Goal: Task Accomplishment & Management: Use online tool/utility

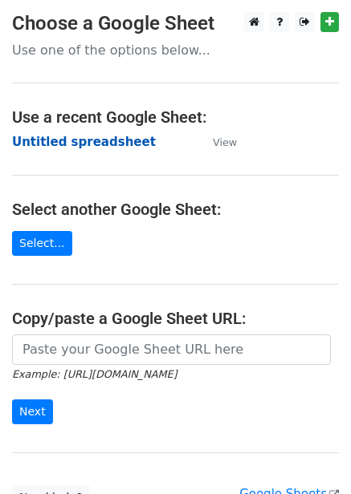
click at [108, 145] on strong "Untitled spreadsheet" at bounding box center [84, 142] width 144 height 14
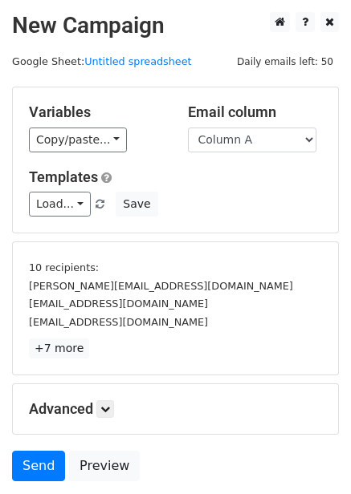
scroll to position [43, 0]
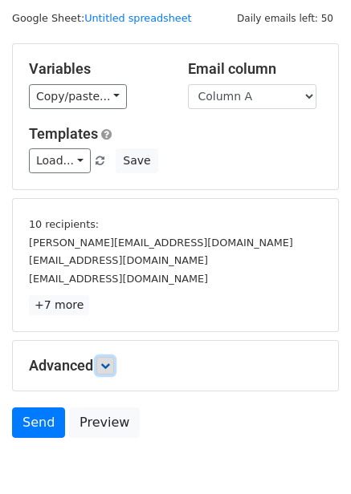
click at [104, 363] on icon at bounding box center [105, 366] width 10 height 10
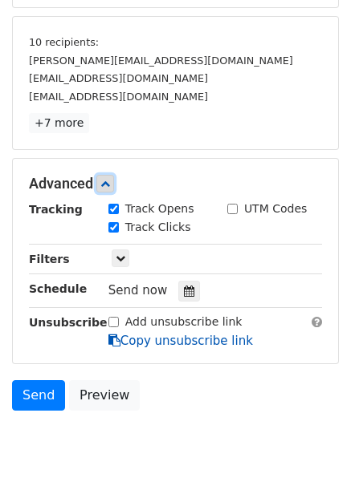
scroll to position [266, 0]
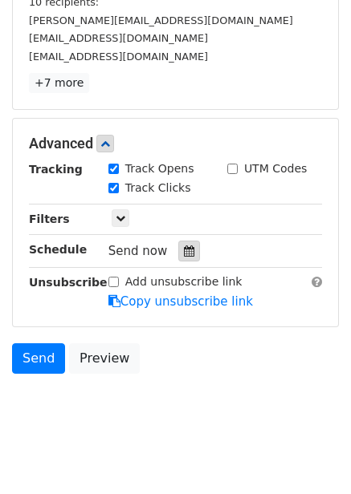
click at [184, 252] on icon at bounding box center [189, 251] width 10 height 11
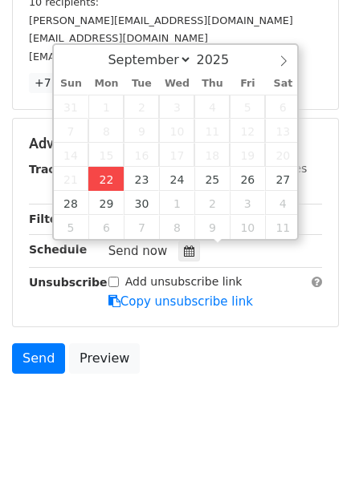
type input "2025-09-22 12:00"
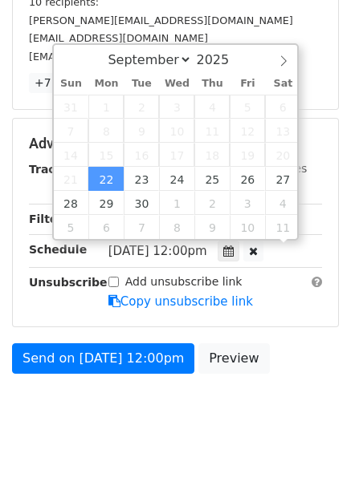
scroll to position [1, 0]
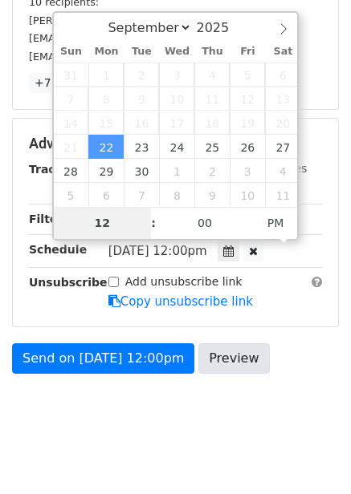
type input "4"
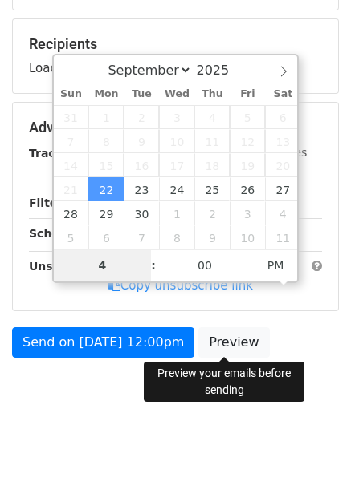
scroll to position [222, 0]
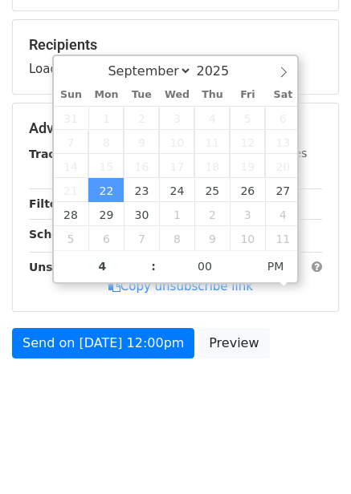
type input "2025-09-22 16:00"
click at [266, 357] on div "Send on Sep 22 at 12:00pm Preview" at bounding box center [175, 347] width 351 height 39
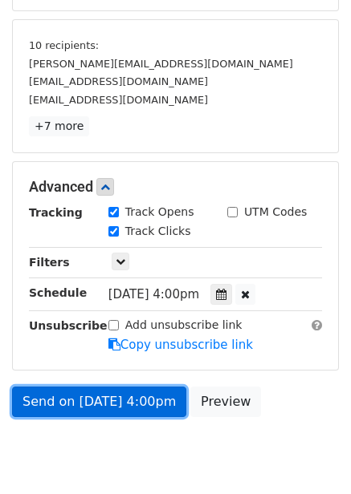
click at [128, 416] on link "Send on Sep 22 at 4:00pm" at bounding box center [99, 402] width 174 height 30
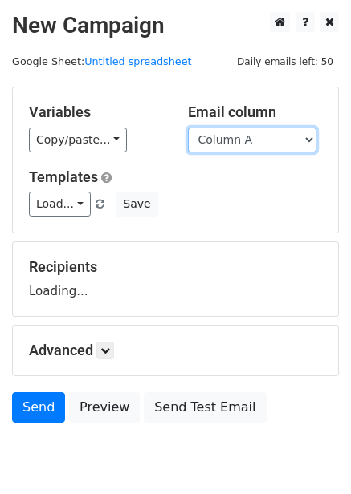
click at [252, 148] on select "Column A Column B Column C Column D Column E Column F" at bounding box center [252, 140] width 128 height 25
click at [234, 207] on div "Load... No templates saved Save" at bounding box center [175, 204] width 317 height 25
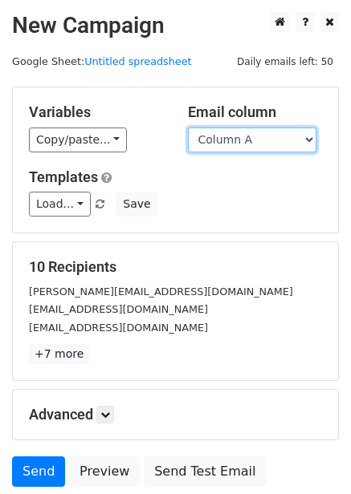
click at [254, 146] on select "Column A Column B Column C Column D Column E Column F" at bounding box center [252, 140] width 128 height 25
select select "Column B"
click at [188, 128] on select "Column A Column B Column C Column D Column E Column F" at bounding box center [252, 140] width 128 height 25
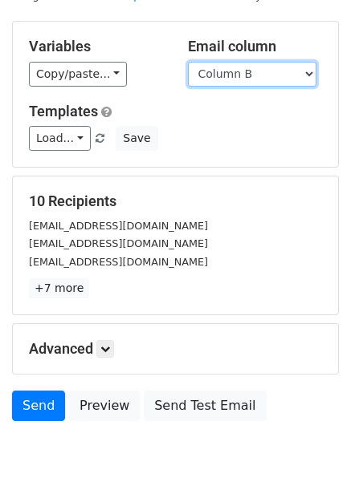
scroll to position [129, 0]
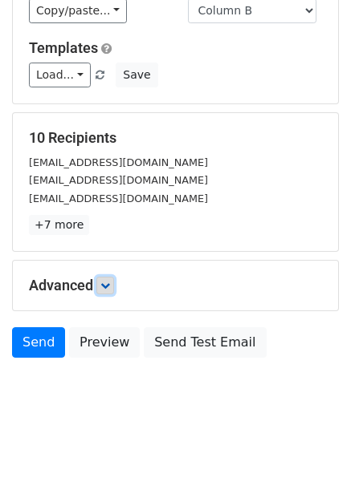
click at [110, 289] on icon at bounding box center [105, 286] width 10 height 10
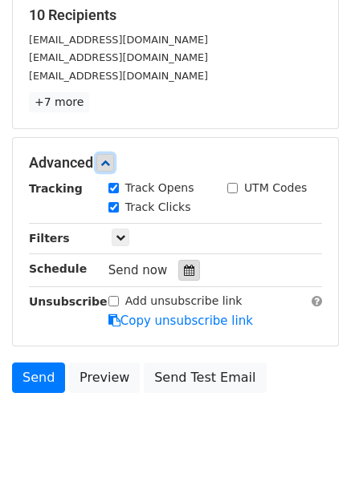
scroll to position [255, 0]
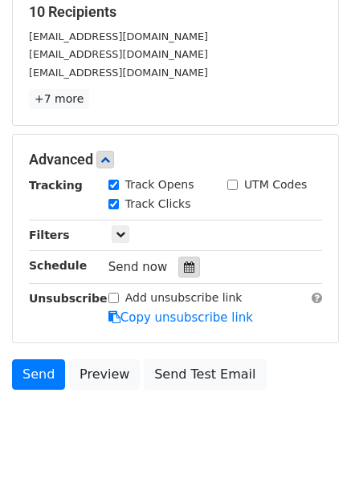
click at [189, 270] on div at bounding box center [189, 267] width 22 height 21
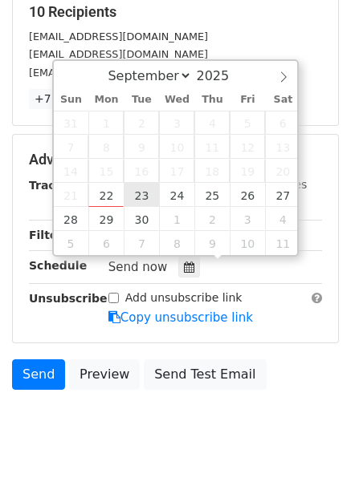
type input "2025-09-23 12:00"
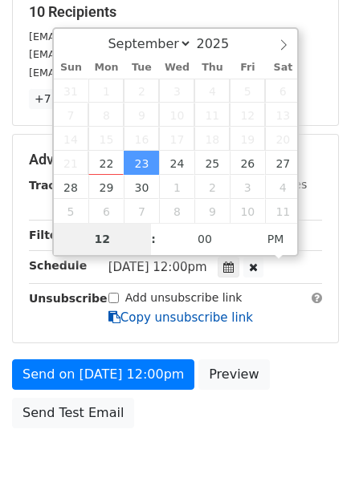
type input "5"
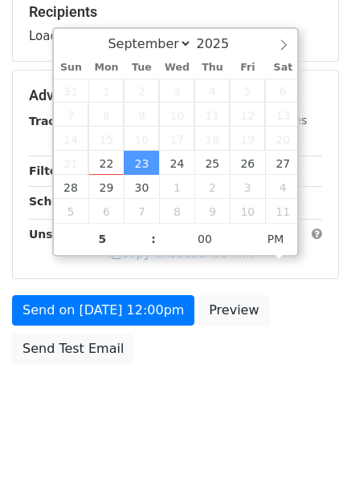
type input "2025-09-23 17:00"
click at [270, 354] on div "Send on Sep 23 at 12:00pm Preview Send Test Email" at bounding box center [175, 333] width 351 height 77
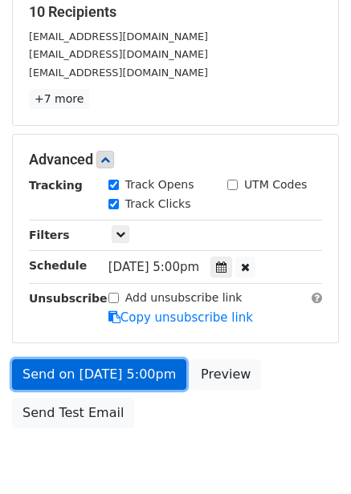
click at [110, 377] on link "Send on Sep 23 at 5:00pm" at bounding box center [99, 374] width 174 height 30
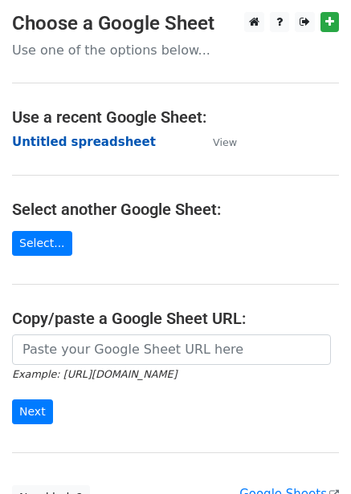
click at [114, 138] on strong "Untitled spreadsheet" at bounding box center [84, 142] width 144 height 14
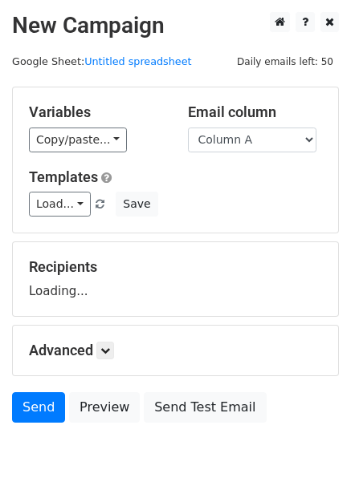
click at [247, 138] on select "Column A Column B Column C Column D Column E Column F" at bounding box center [252, 140] width 128 height 25
select select "Column C"
click at [188, 128] on select "Column A Column B Column C Column D Column E Column F" at bounding box center [252, 140] width 128 height 25
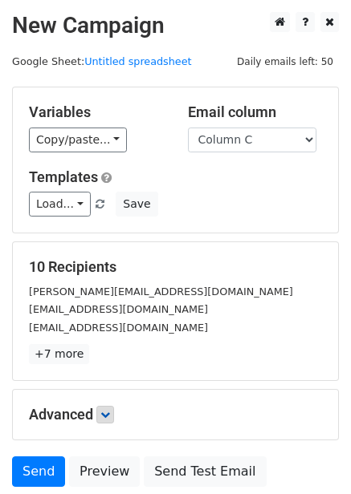
scroll to position [49, 0]
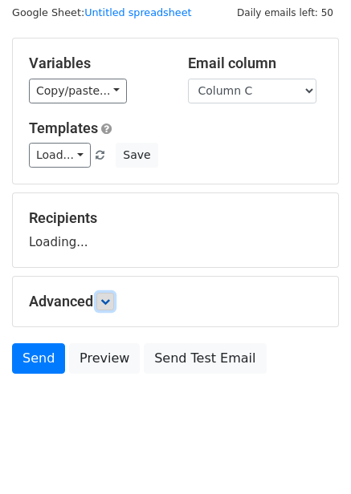
click at [114, 307] on link at bounding box center [105, 302] width 18 height 18
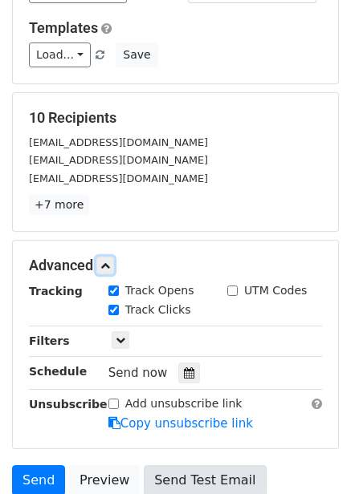
scroll to position [286, 0]
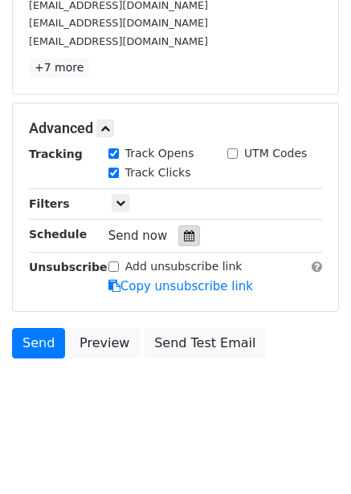
click at [178, 234] on div at bounding box center [189, 235] width 22 height 21
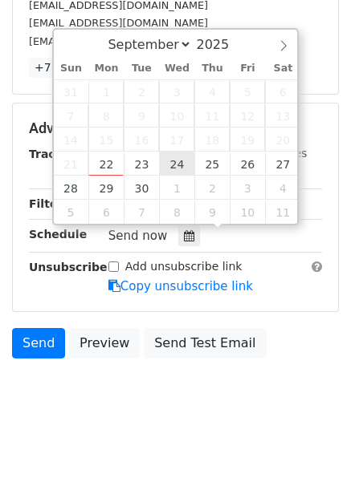
type input "[DATE] 12:00"
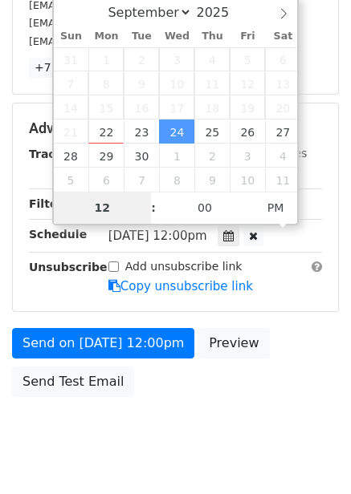
scroll to position [261, 0]
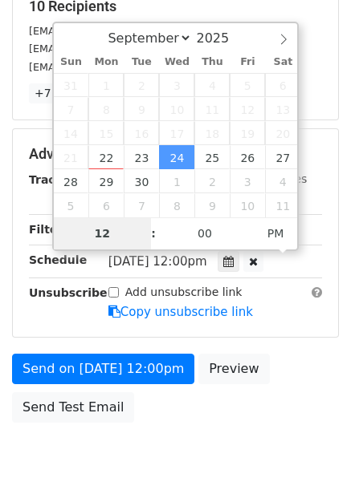
type input "6"
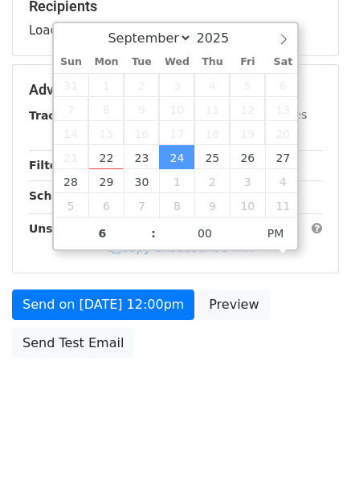
type input "[DATE] 18:00"
click at [269, 337] on div "Send on [DATE] 12:00pm Preview Send Test Email" at bounding box center [175, 328] width 351 height 77
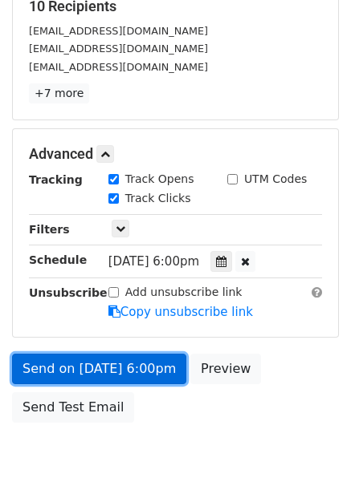
click at [128, 373] on link "Send on [DATE] 6:00pm" at bounding box center [99, 369] width 174 height 30
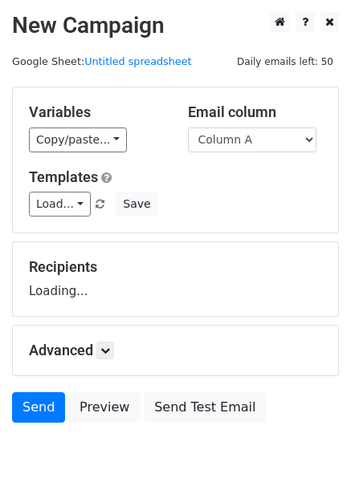
click at [247, 150] on select "Column A Column B Column C Column D Column E Column F" at bounding box center [252, 140] width 128 height 25
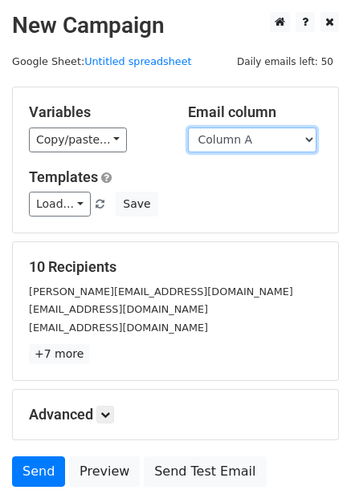
click at [258, 140] on select "Column A Column B Column C Column D Column E Column F" at bounding box center [252, 140] width 128 height 25
select select "Column D"
click at [188, 128] on select "Column A Column B Column C Column D Column E Column F" at bounding box center [252, 140] width 128 height 25
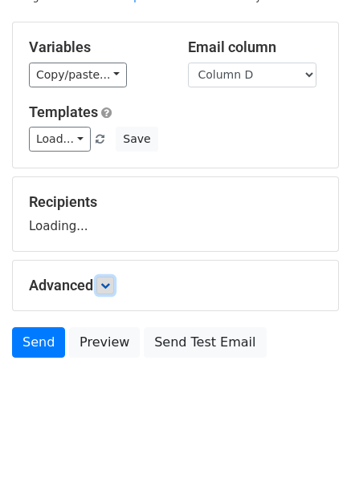
click at [106, 277] on link at bounding box center [105, 286] width 18 height 18
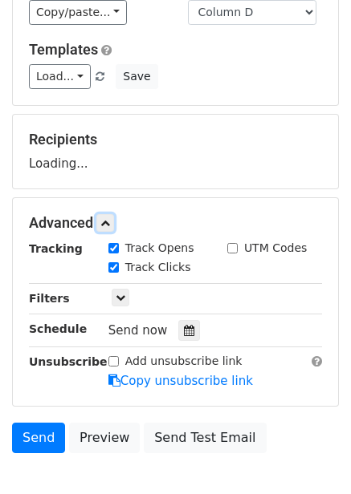
scroll to position [221, 0]
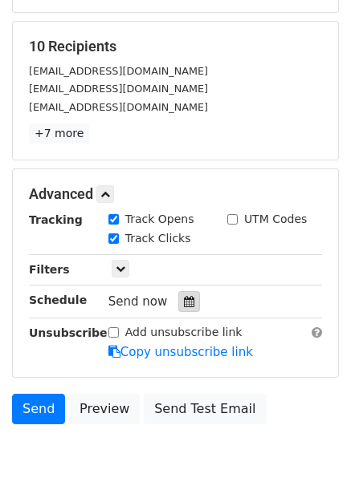
click at [189, 234] on div "Track Clicks" at bounding box center [155, 239] width 119 height 19
click at [184, 294] on div at bounding box center [189, 301] width 22 height 21
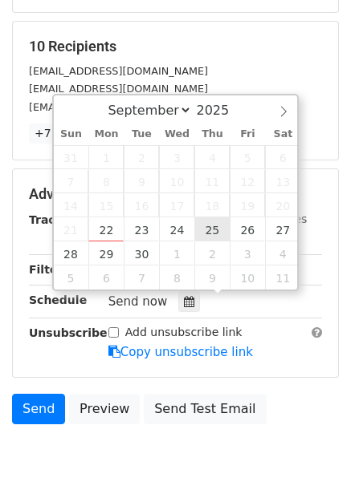
type input "2025-09-25 12:00"
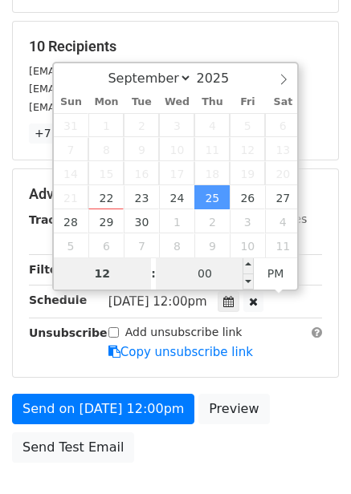
type input "7"
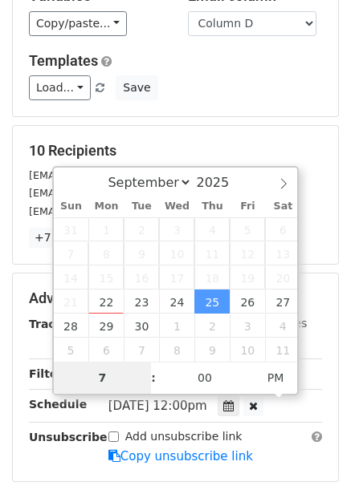
scroll to position [241, 0]
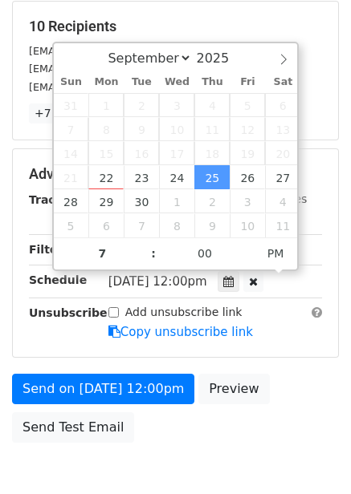
type input "2025-09-25 19:00"
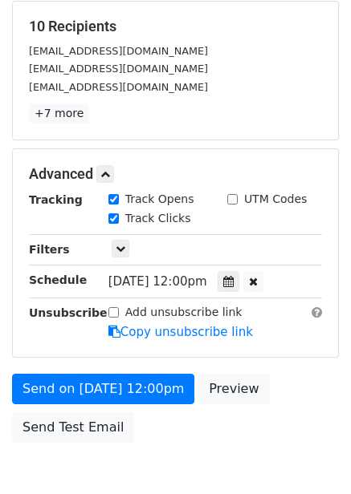
click at [298, 356] on div "Advanced Tracking Track Opens UTM Codes Track Clicks Filters Only include sprea…" at bounding box center [175, 253] width 325 height 208
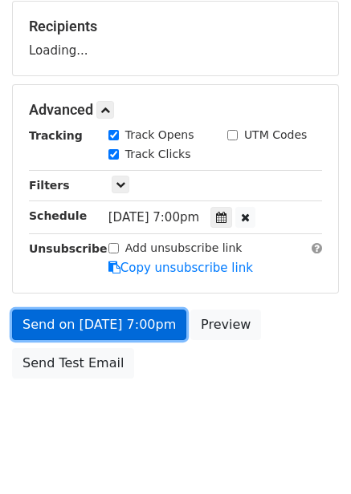
click at [122, 329] on link "Send on Sep 25 at 7:00pm" at bounding box center [99, 325] width 174 height 30
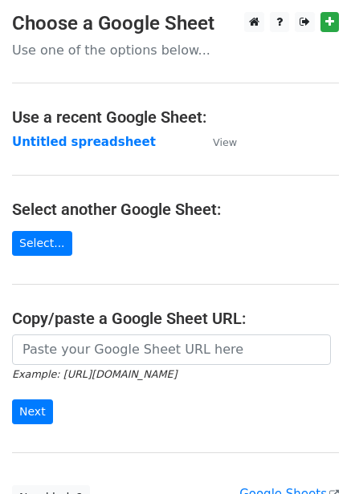
click at [92, 140] on strong "Untitled spreadsheet" at bounding box center [84, 142] width 144 height 14
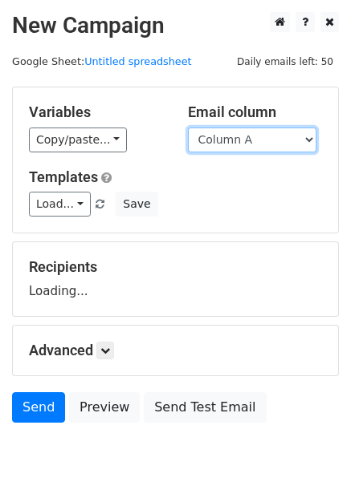
click at [263, 142] on select "Column A Column B Column C Column D Column E Column F" at bounding box center [252, 140] width 128 height 25
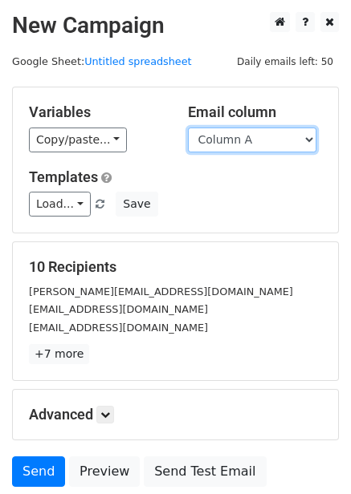
click at [280, 139] on select "Column A Column B Column C Column D Column E Column F" at bounding box center [252, 140] width 128 height 25
select select "Column E"
click at [188, 128] on select "Column A Column B Column C Column D Column E Column F" at bounding box center [252, 140] width 128 height 25
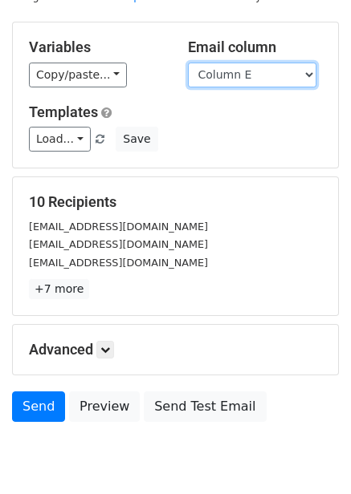
scroll to position [129, 0]
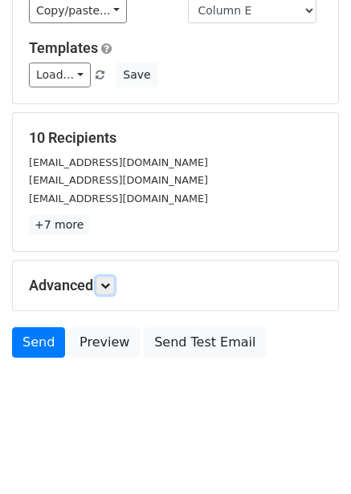
drag, startPoint x: 100, startPoint y: 284, endPoint x: 128, endPoint y: 287, distance: 27.5
click at [100, 285] on link at bounding box center [105, 286] width 18 height 18
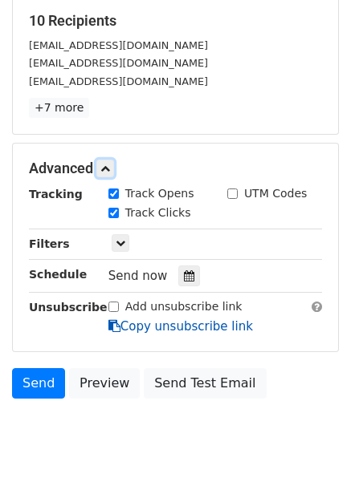
scroll to position [286, 0]
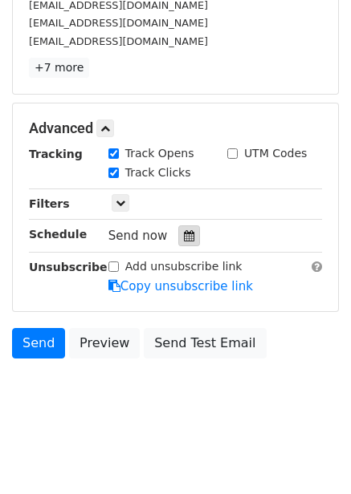
click at [184, 230] on icon at bounding box center [189, 235] width 10 height 11
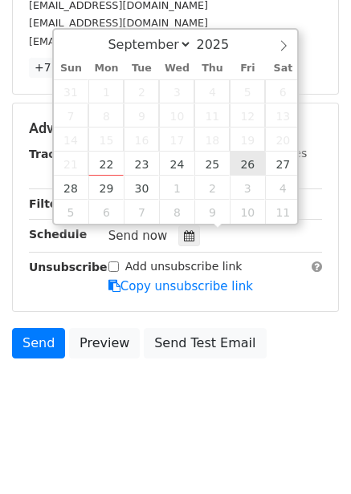
type input "[DATE] 12:00"
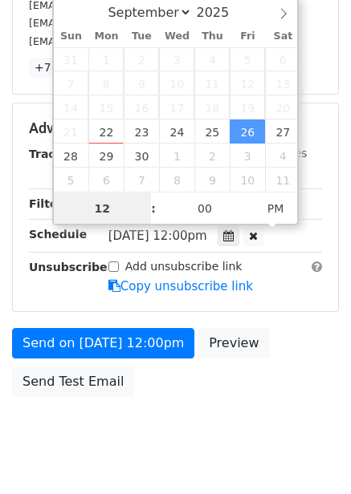
scroll to position [1, 0]
type input "8"
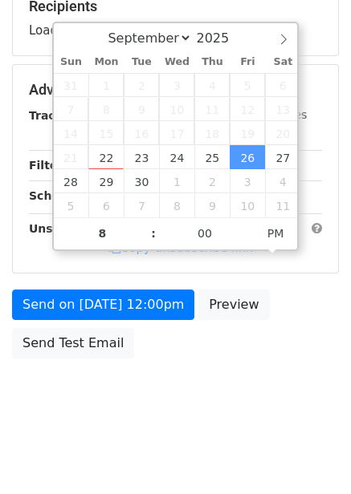
type input "2025-09-26 20:00"
click at [285, 349] on div "Send on Sep 26 at 12:00pm Preview Send Test Email" at bounding box center [175, 328] width 351 height 77
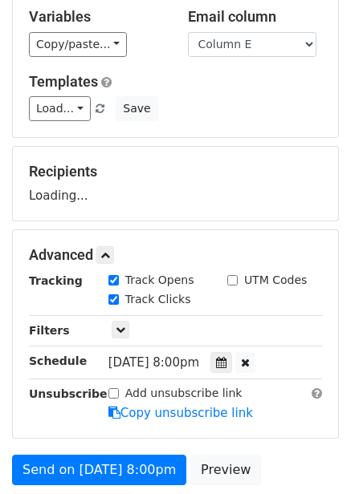
scroll to position [261, 0]
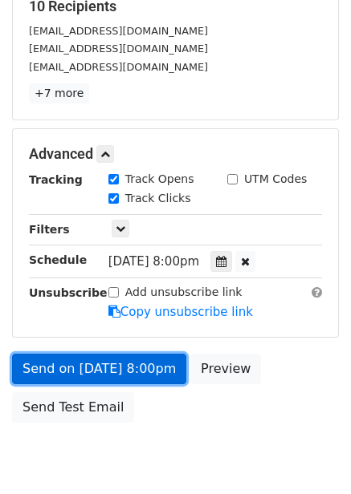
click at [148, 364] on link "Send on Sep 26 at 8:00pm" at bounding box center [99, 369] width 174 height 30
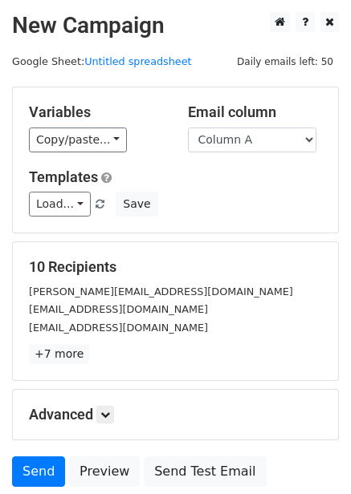
click at [245, 265] on h5 "10 Recipients" at bounding box center [175, 267] width 293 height 18
click at [259, 133] on select "Column A Column B Column C Column D Column E Column F" at bounding box center [252, 140] width 128 height 25
select select "Column F"
click at [188, 128] on select "Column A Column B Column C Column D Column E Column F" at bounding box center [252, 140] width 128 height 25
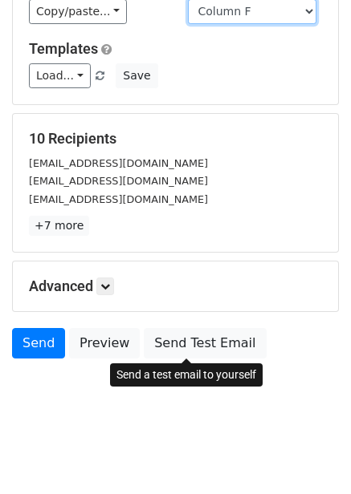
scroll to position [129, 0]
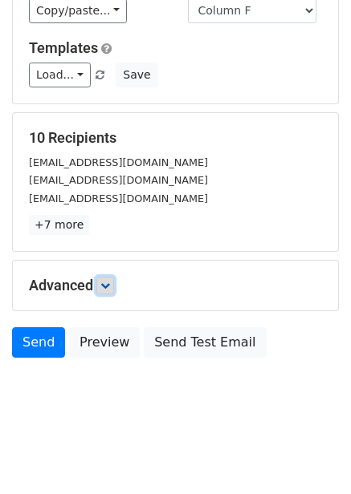
click at [110, 290] on icon at bounding box center [105, 286] width 10 height 10
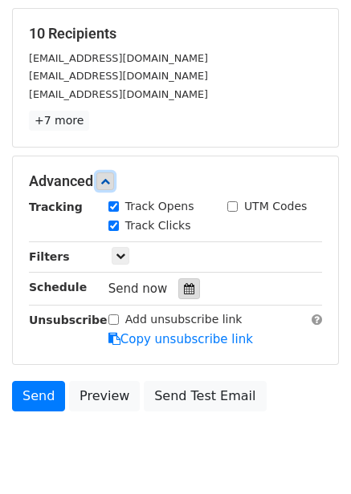
scroll to position [252, 0]
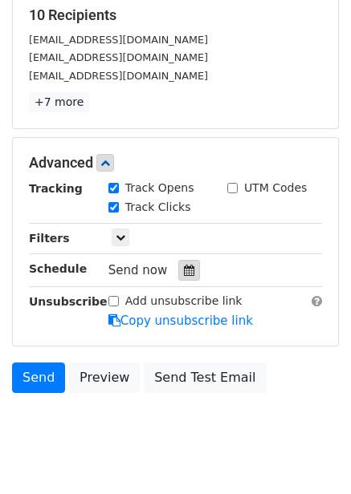
click at [187, 275] on div at bounding box center [189, 270] width 22 height 21
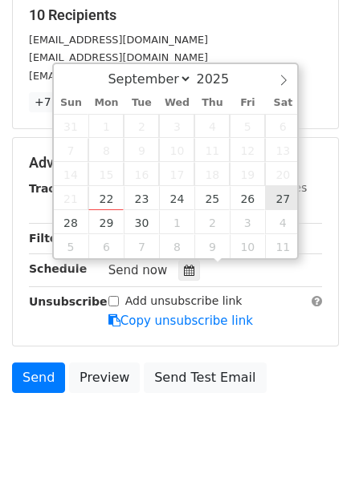
type input "[DATE] 12:00"
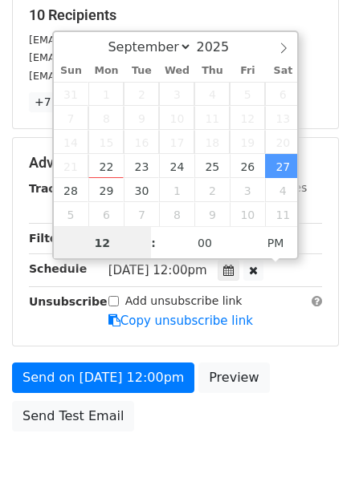
scroll to position [1, 0]
type input "9"
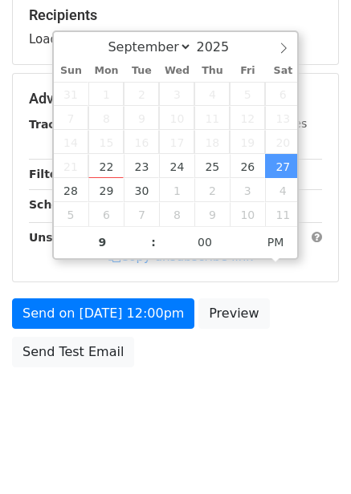
type input "[DATE] 21:00"
click at [294, 343] on div "Send on [DATE] 12:00pm Preview Send Test Email" at bounding box center [175, 337] width 351 height 77
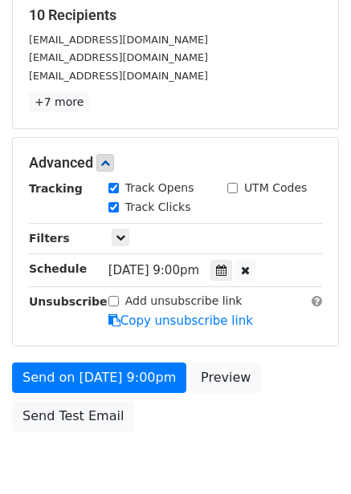
click at [124, 393] on div "Send on [DATE] 9:00pm Preview Send Test Email" at bounding box center [175, 401] width 351 height 77
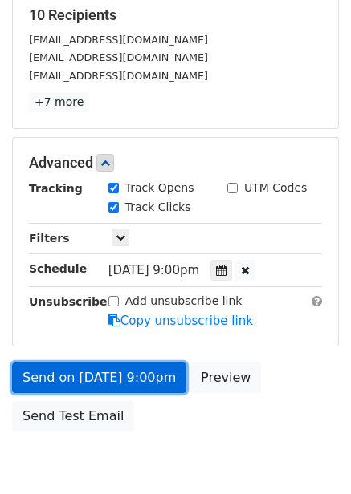
click at [147, 381] on link "Send on [DATE] 9:00pm" at bounding box center [99, 378] width 174 height 30
